Goal: Find specific page/section: Find specific page/section

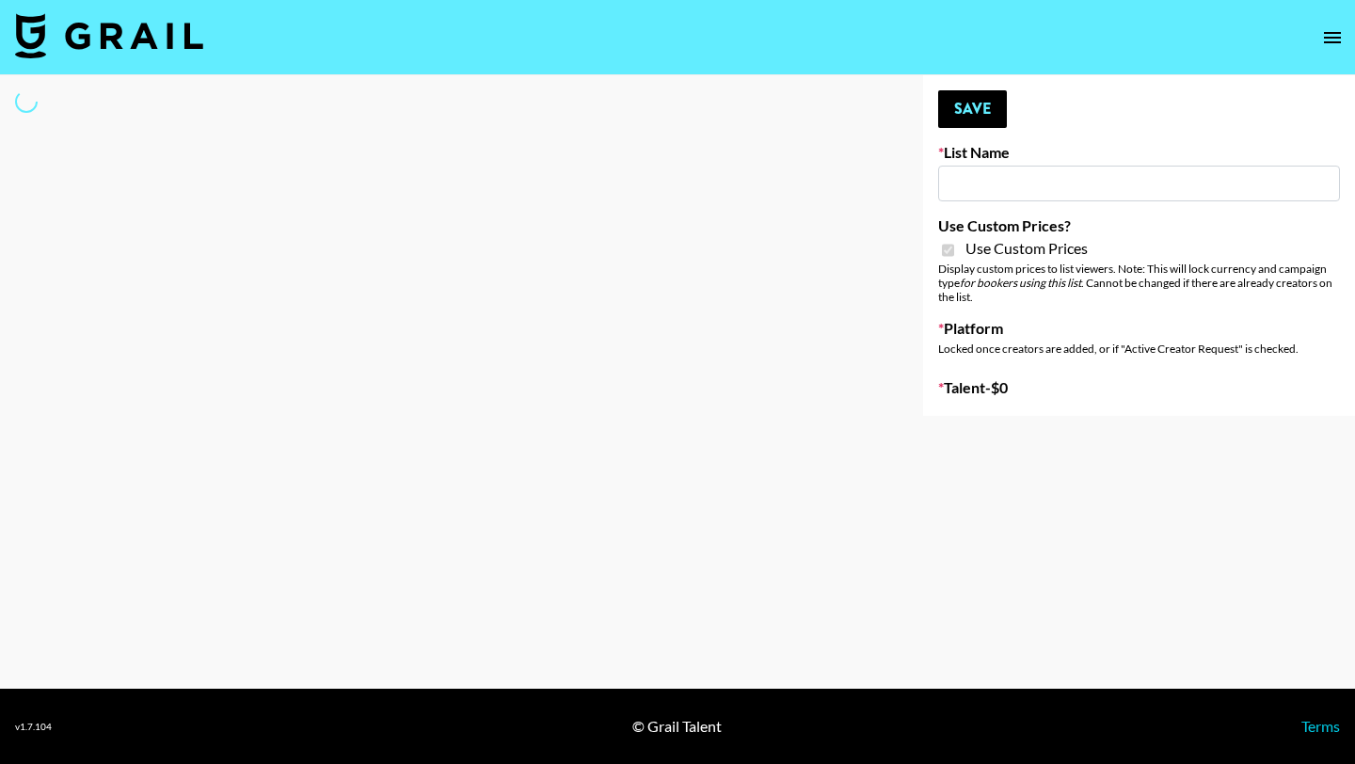
type input "Temu Q4"
checkbox input "true"
select select "Brand"
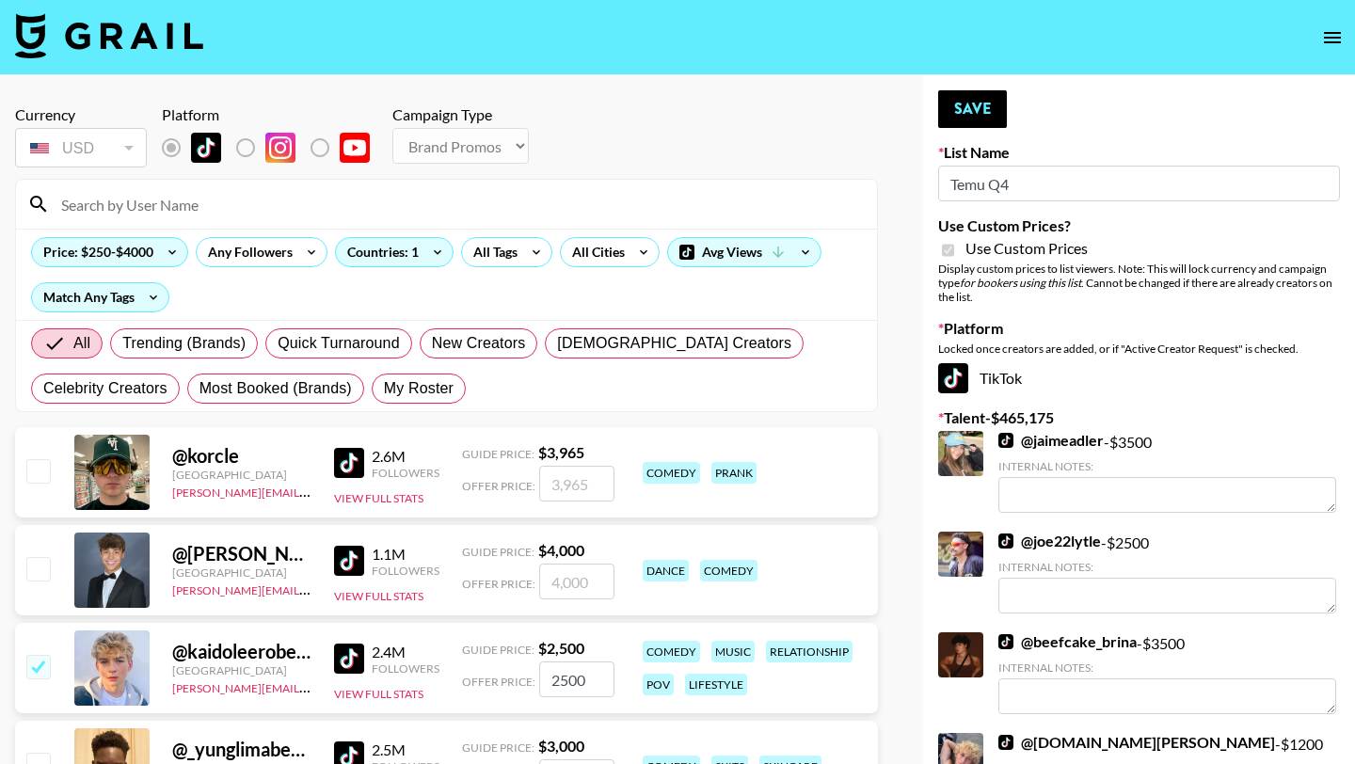
click at [333, 203] on input at bounding box center [458, 204] width 816 height 30
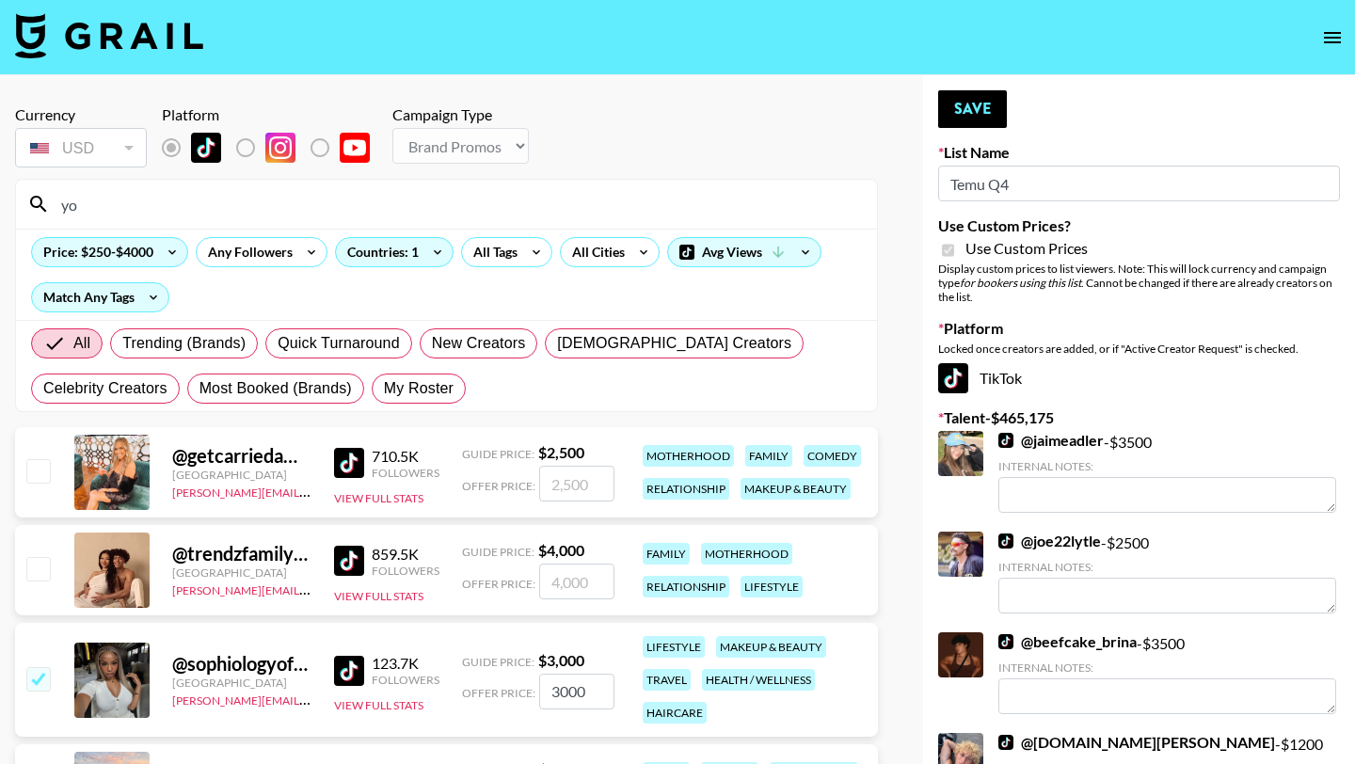
type input "y"
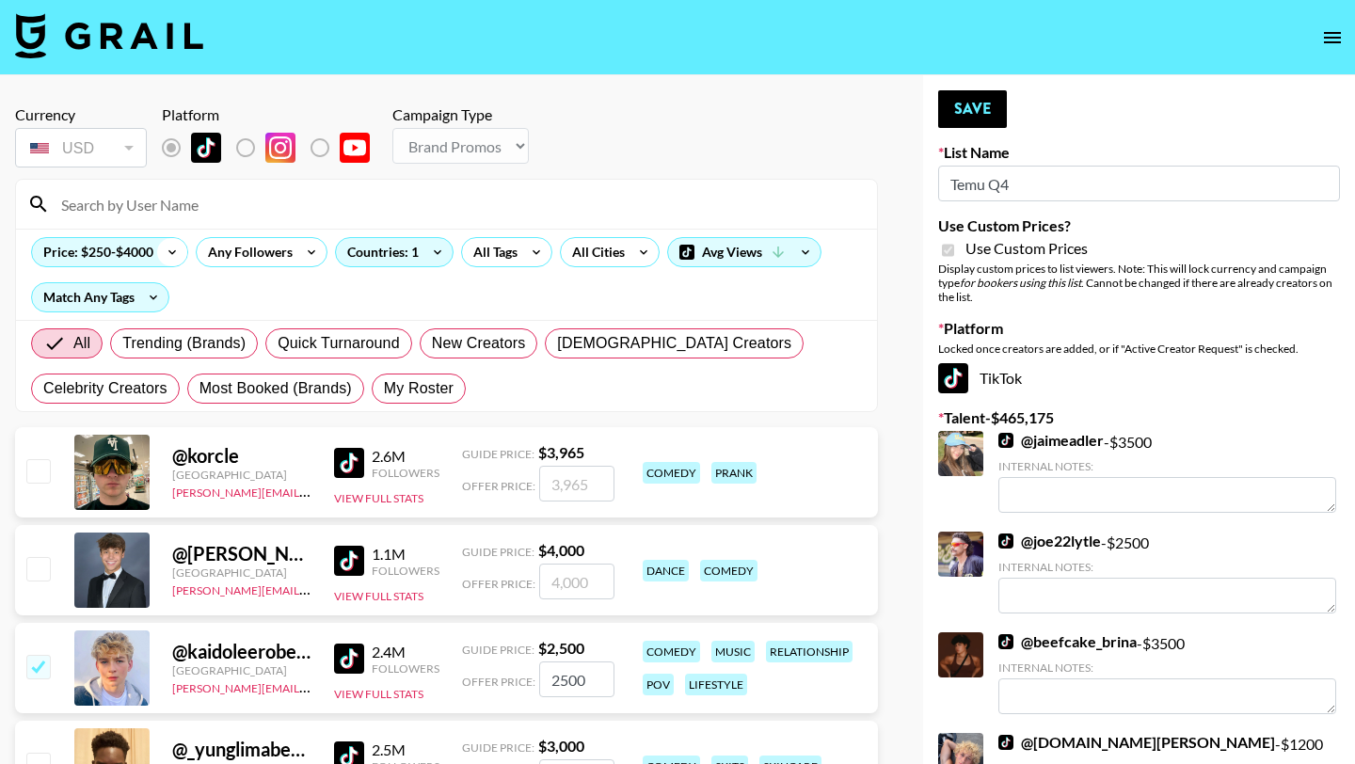
click at [174, 250] on icon at bounding box center [172, 252] width 8 height 5
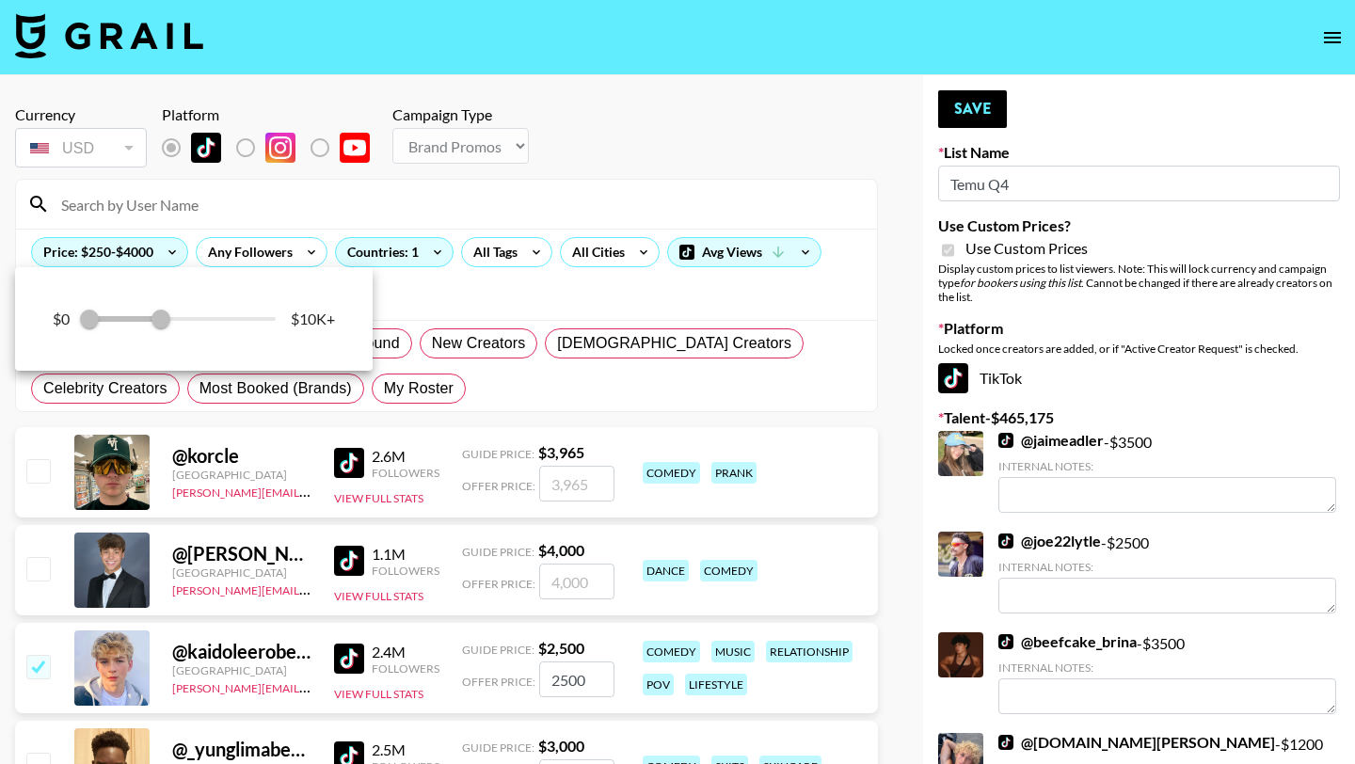
drag, startPoint x: 163, startPoint y: 318, endPoint x: 177, endPoint y: 318, distance: 14.1
click at [177, 318] on div "$0 250 4,000 $10K+" at bounding box center [194, 319] width 282 height 28
click at [165, 248] on div at bounding box center [677, 382] width 1355 height 764
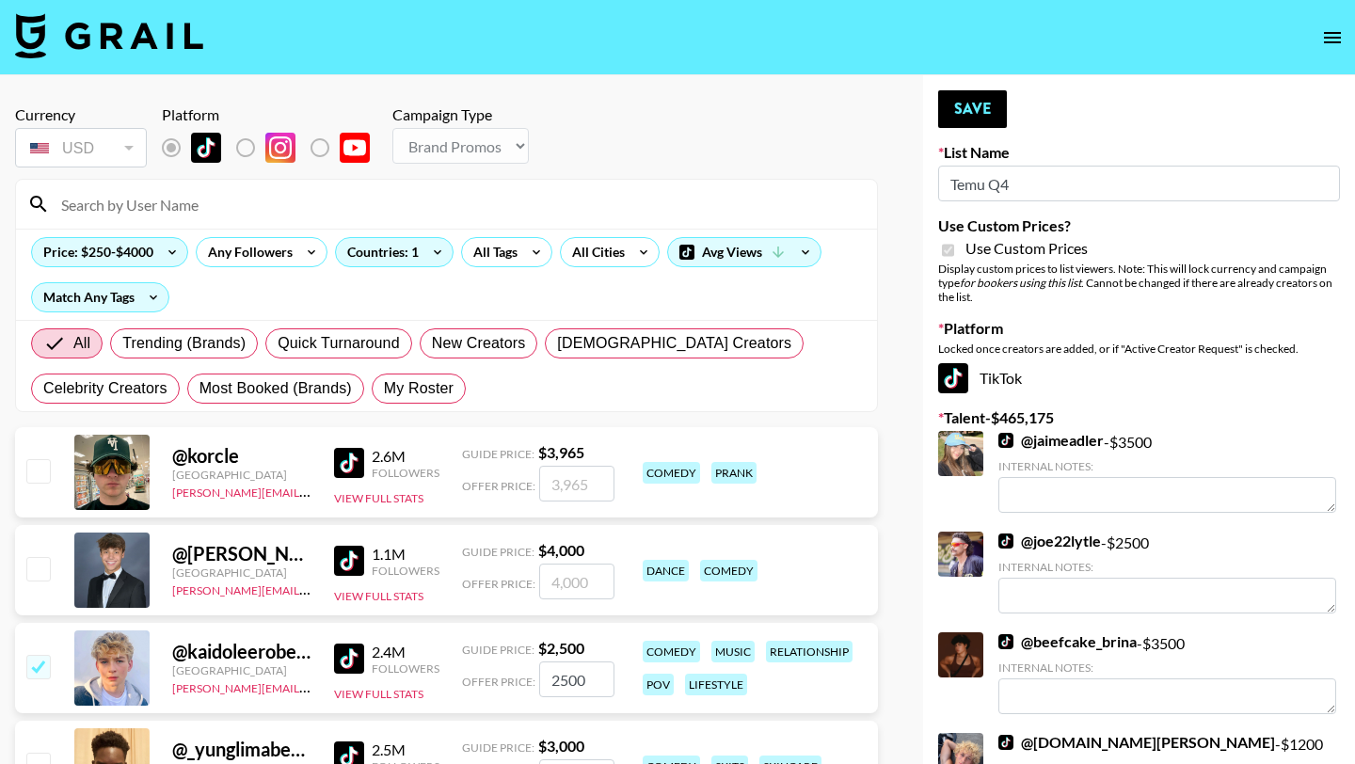
click at [165, 248] on icon at bounding box center [172, 252] width 30 height 28
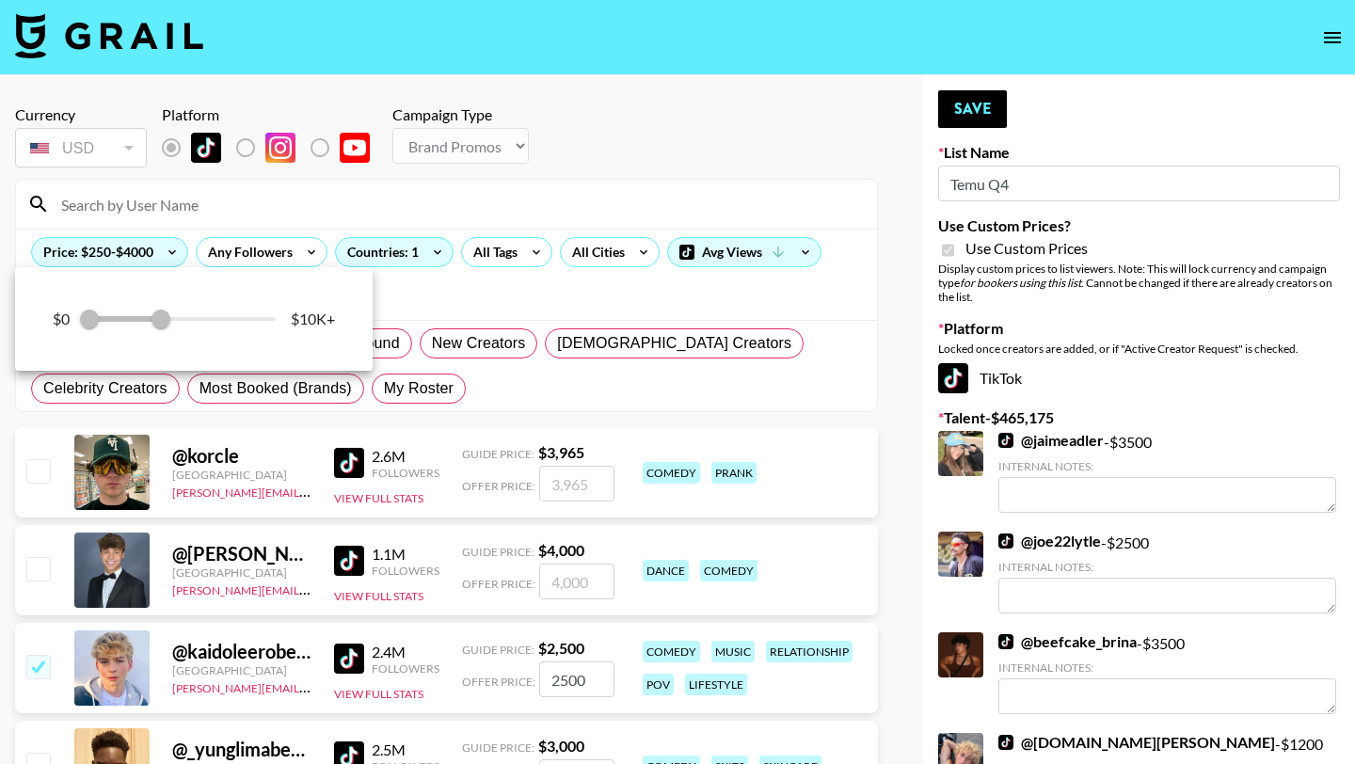
click at [167, 248] on div at bounding box center [677, 382] width 1355 height 764
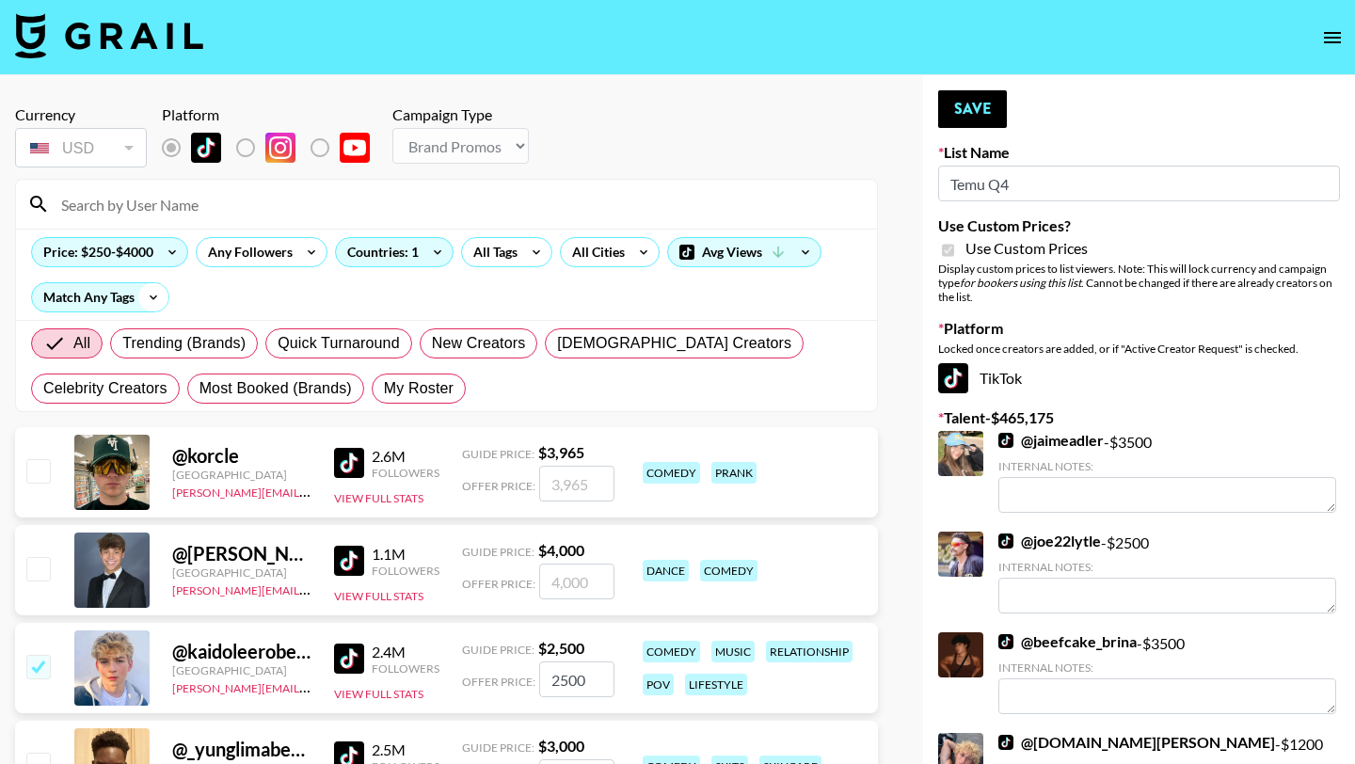
click at [143, 303] on icon at bounding box center [153, 297] width 30 height 28
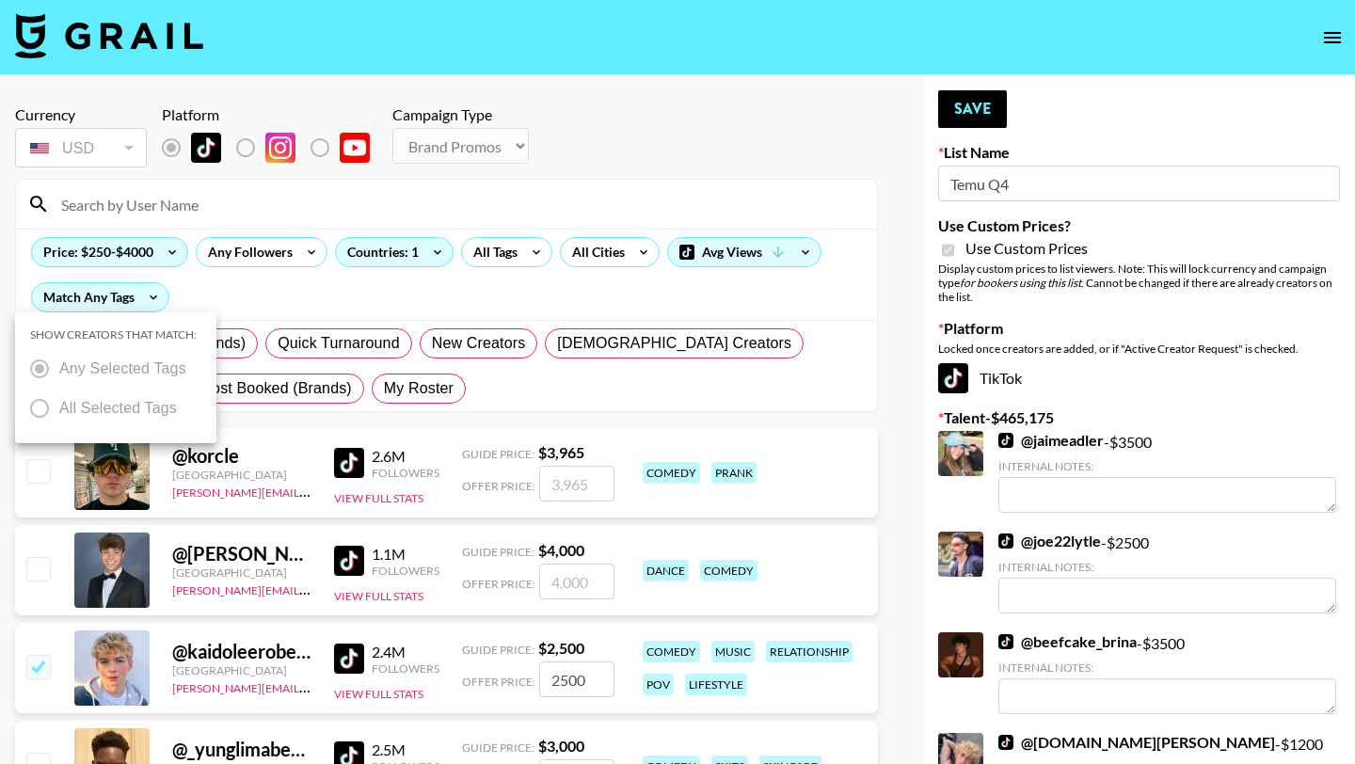
click at [45, 375] on label "Any Selected Tags" at bounding box center [103, 369] width 167 height 40
click at [238, 264] on div at bounding box center [677, 382] width 1355 height 764
